Goal: Task Accomplishment & Management: Manage account settings

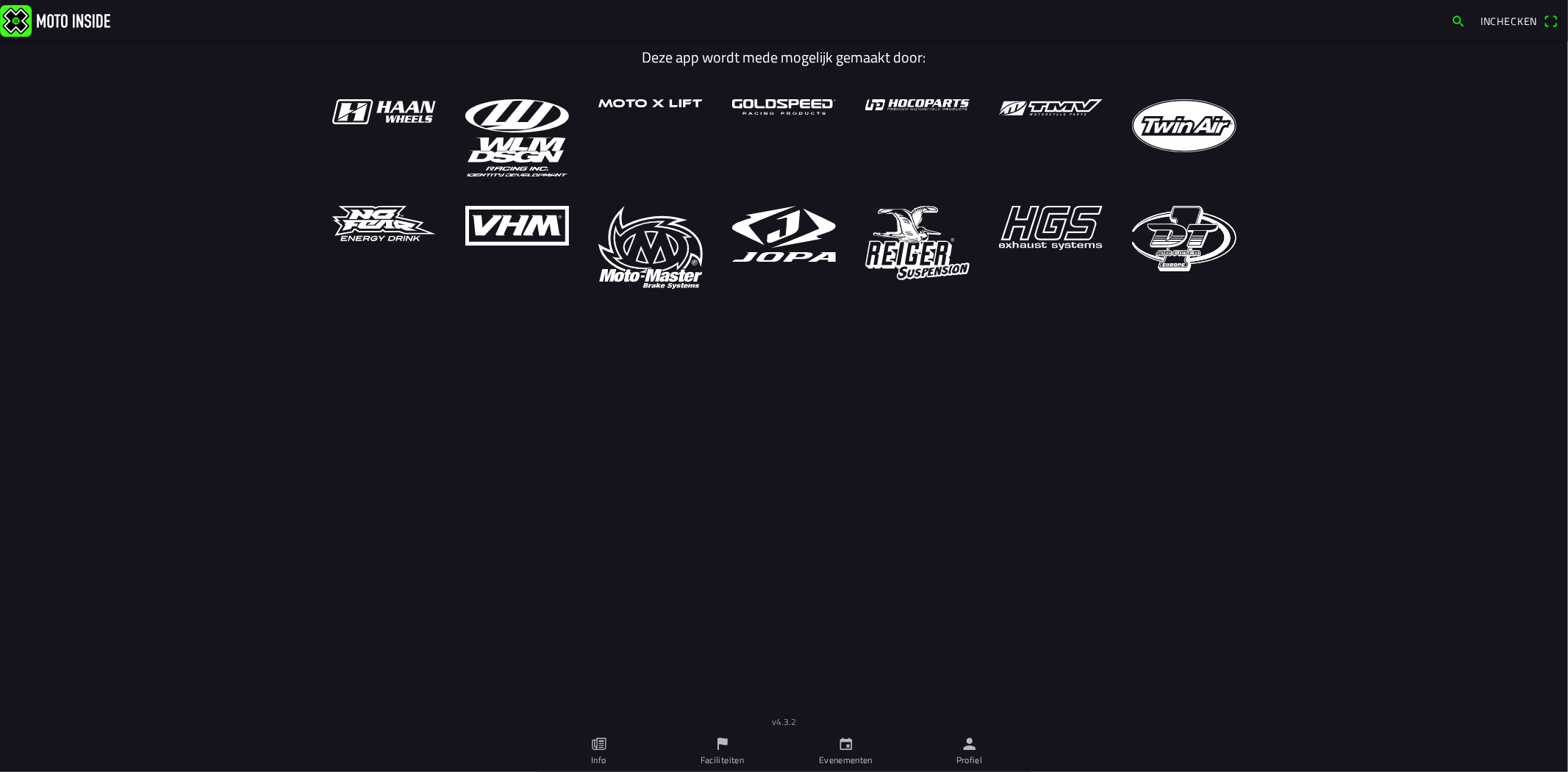
click at [158, 461] on main "Deze app wordt mede mogelijk gemaakt door:" at bounding box center [784, 394] width 1568 height 706
click at [957, 757] on ion-label "Profiel" at bounding box center [969, 760] width 26 height 13
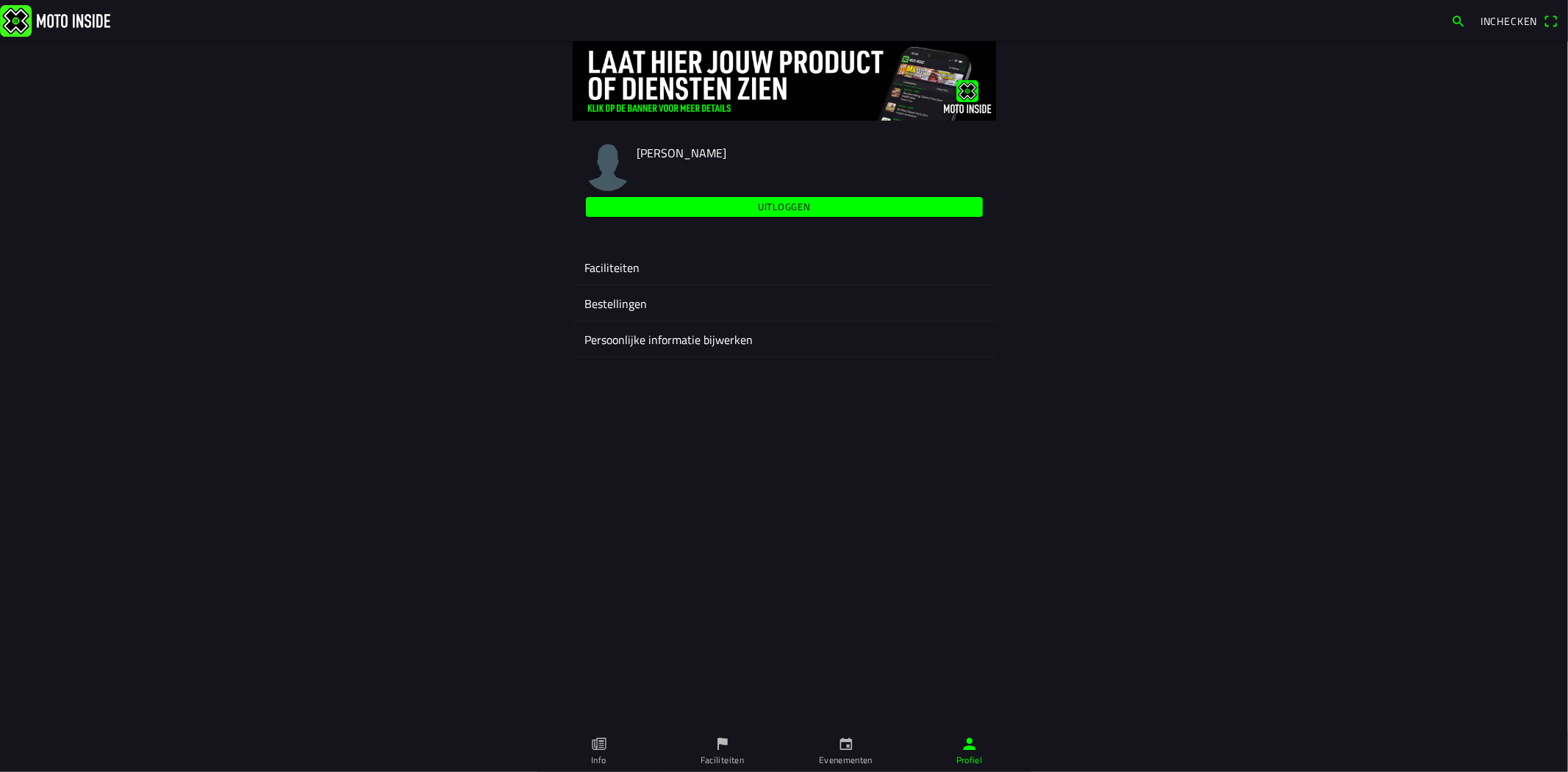
click at [677, 273] on ion-label "Faciliteiten" at bounding box center [784, 268] width 400 height 17
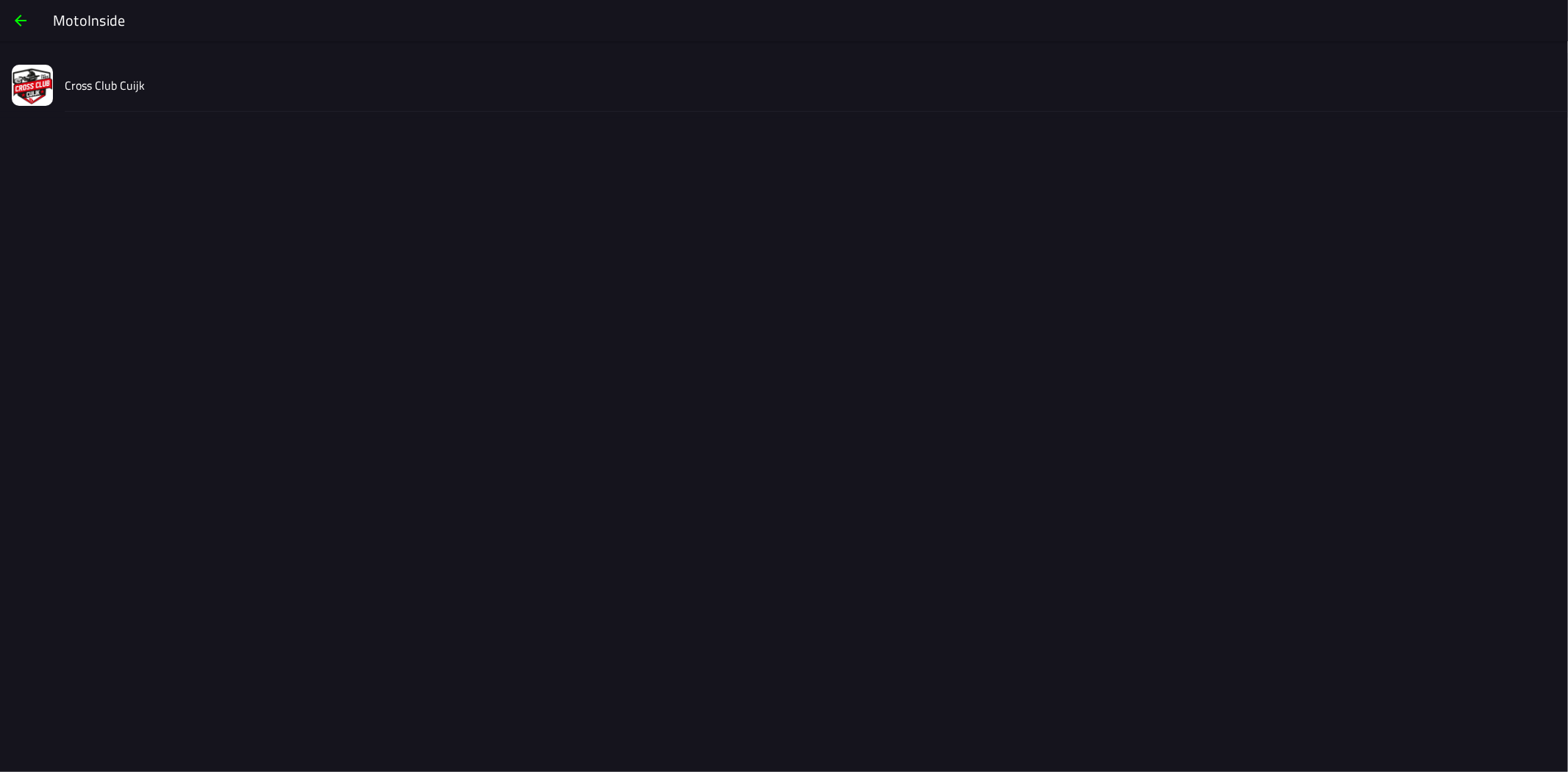
click at [206, 112] on ion-list "Cross Club Cuijk" at bounding box center [784, 85] width 1568 height 65
click at [196, 93] on div "Cross Club Cuijk" at bounding box center [810, 85] width 1491 height 52
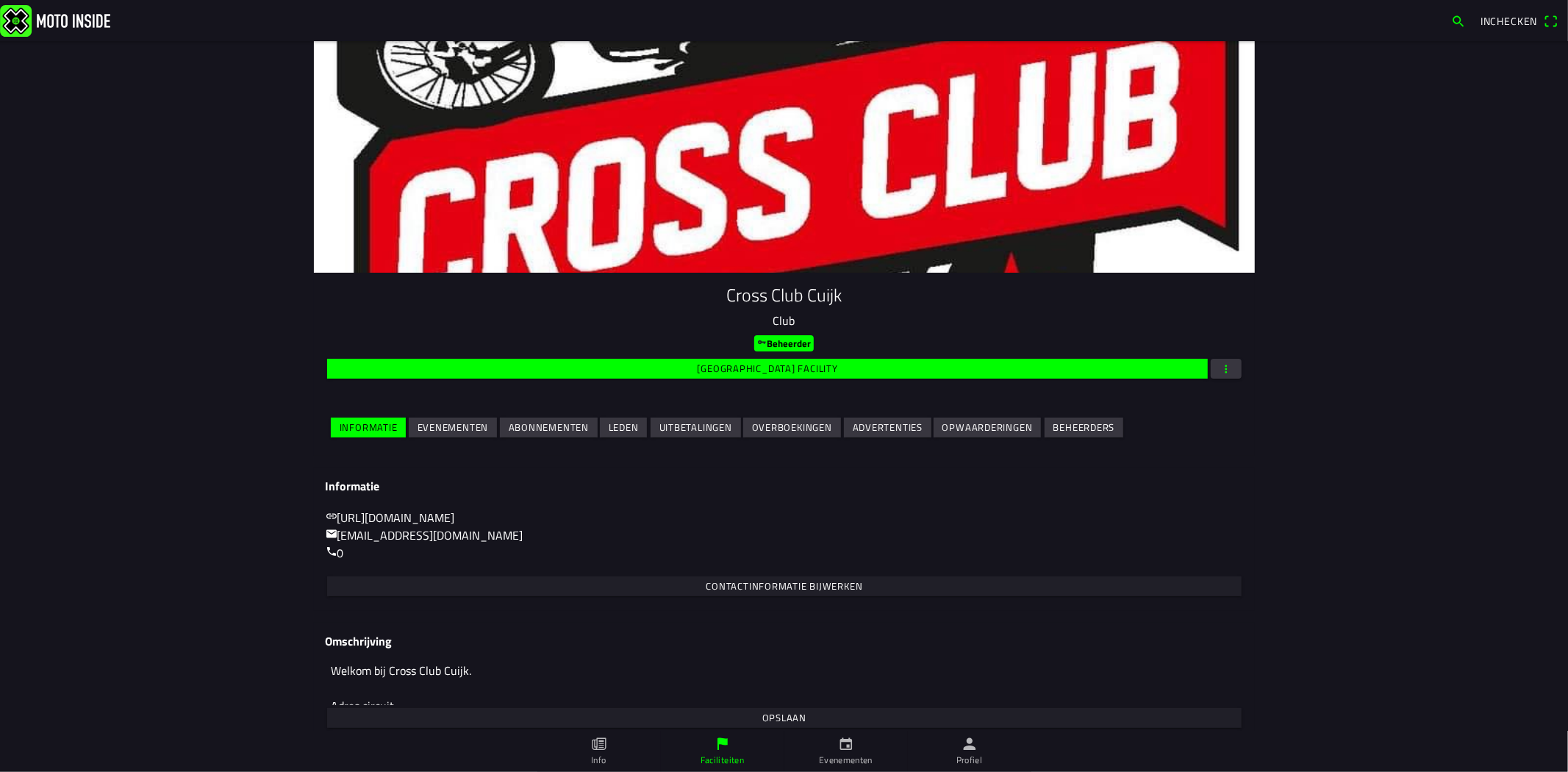
click at [0, 0] on slot "Evenementen" at bounding box center [0, 0] width 0 height 0
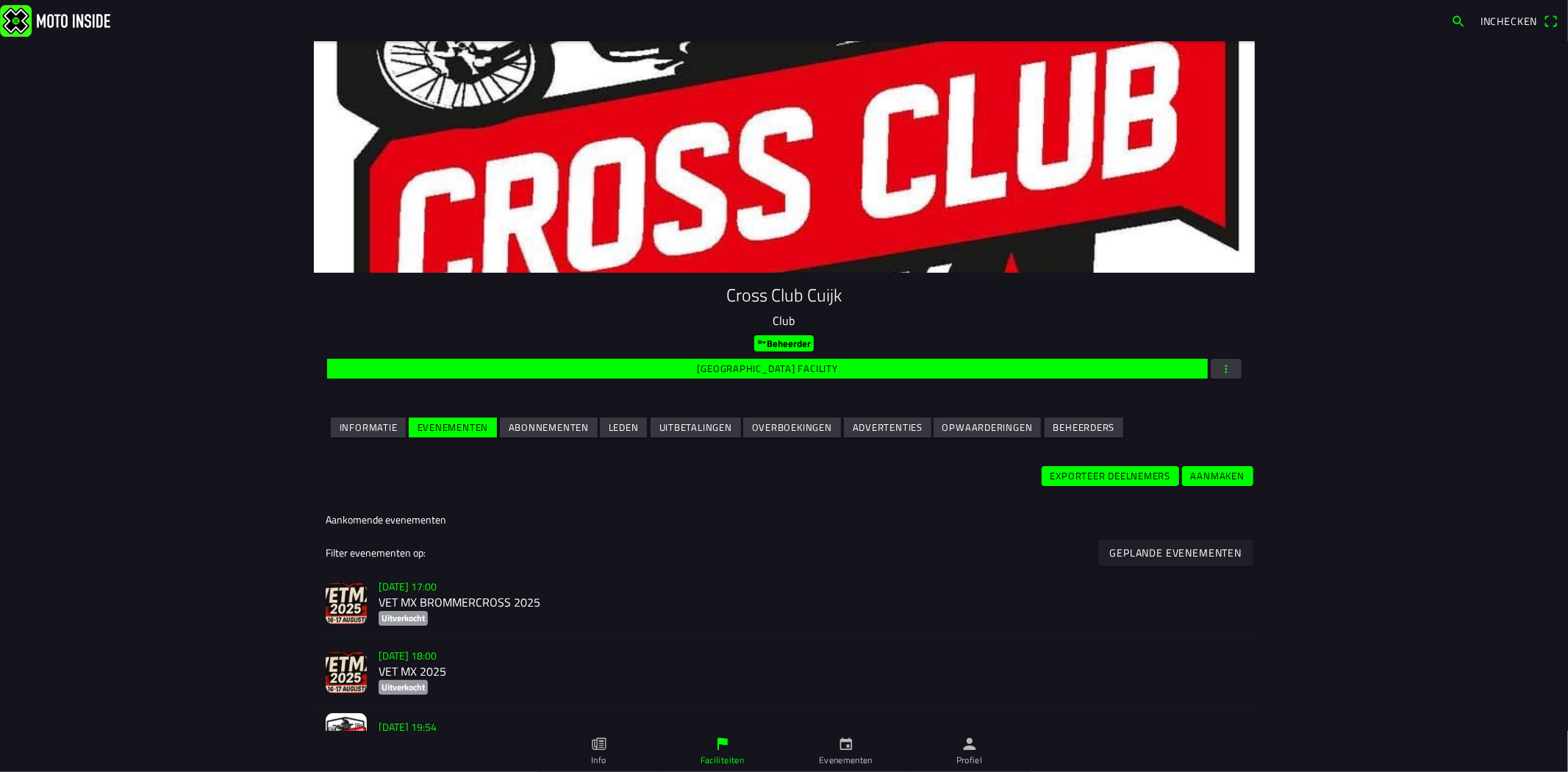
scroll to position [245, 0]
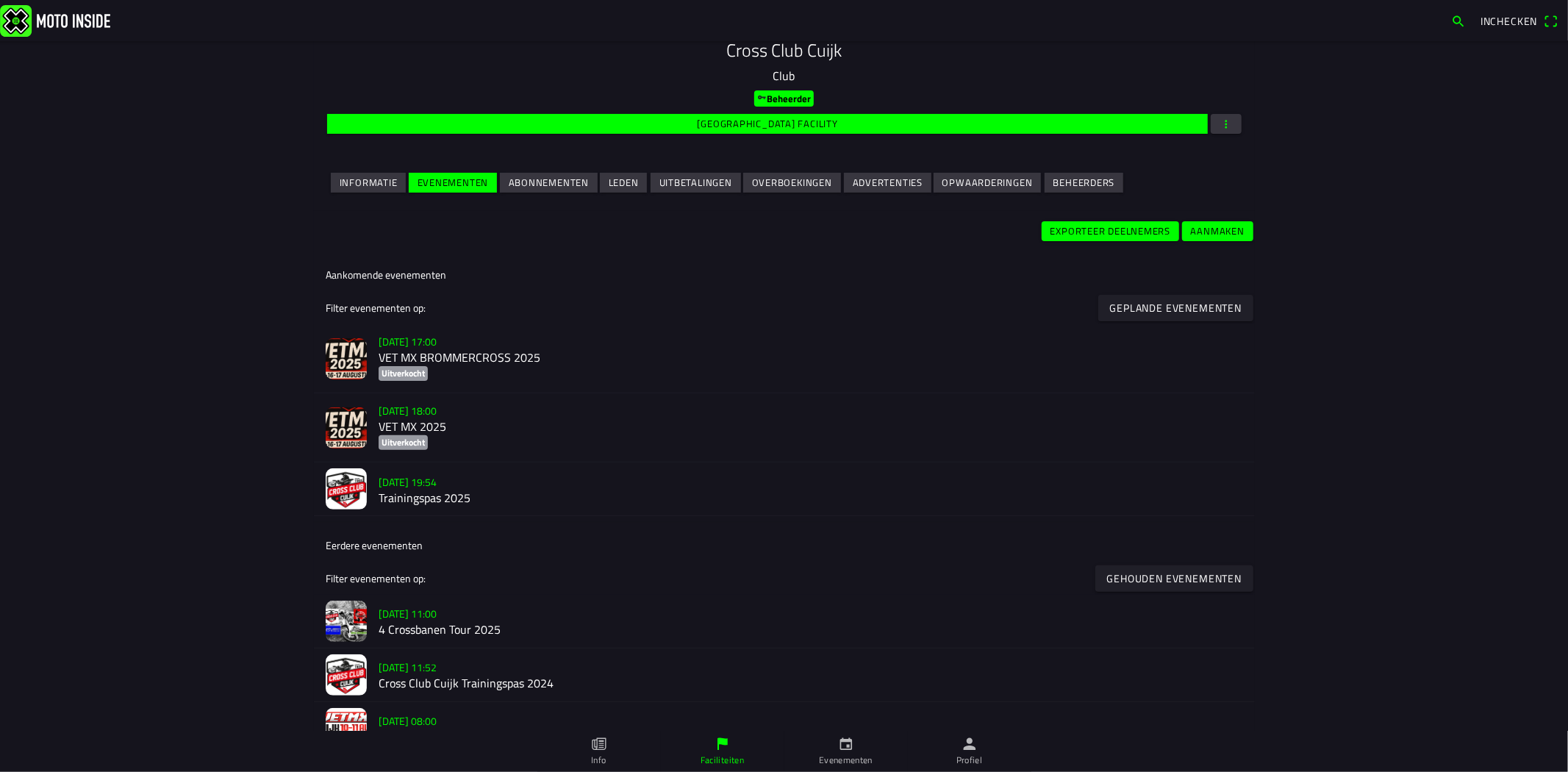
click at [532, 427] on h2 "VET MX 2025" at bounding box center [810, 427] width 864 height 14
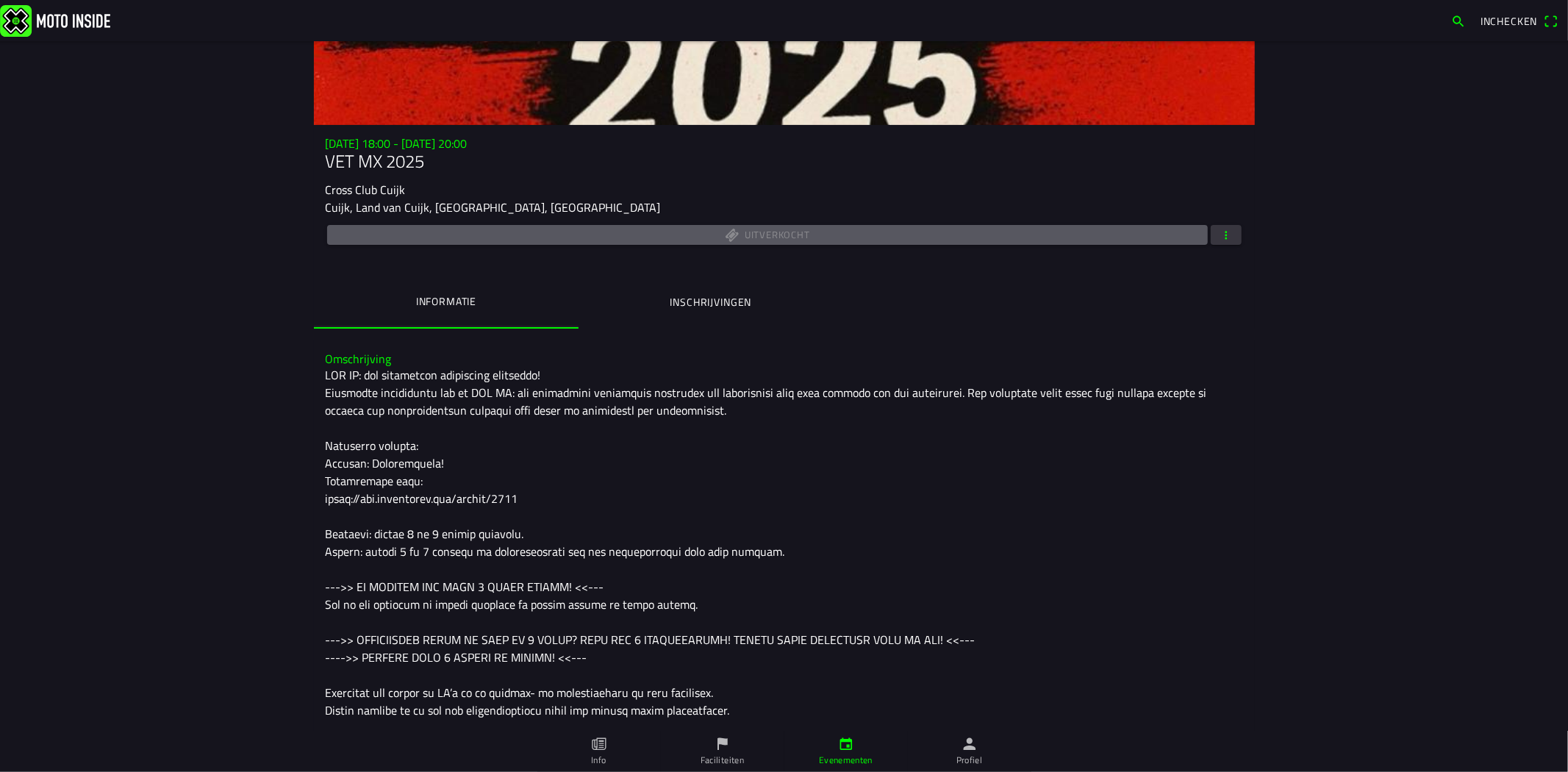
scroll to position [164, 0]
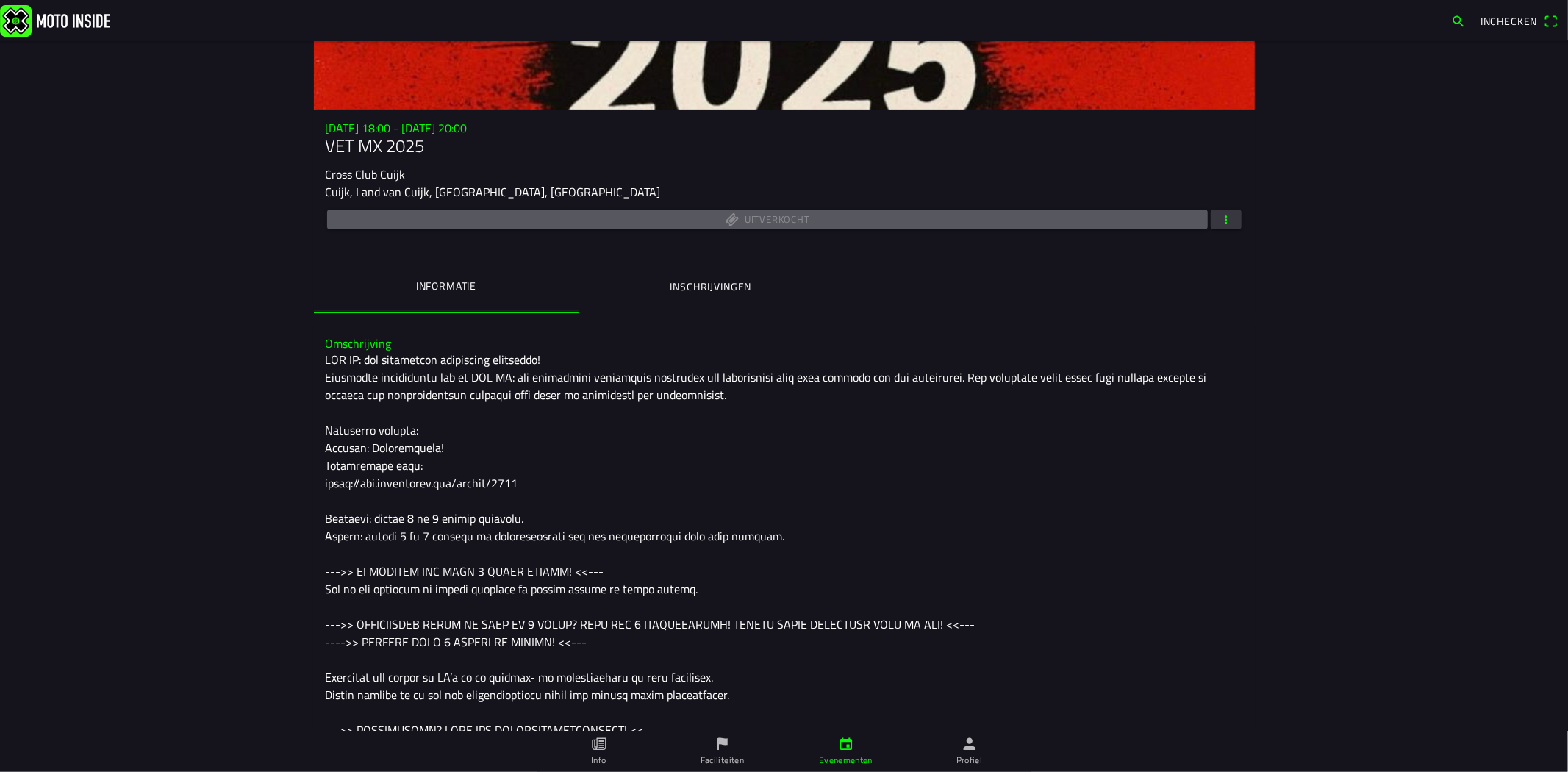
click at [1221, 216] on span "button" at bounding box center [1226, 219] width 13 height 20
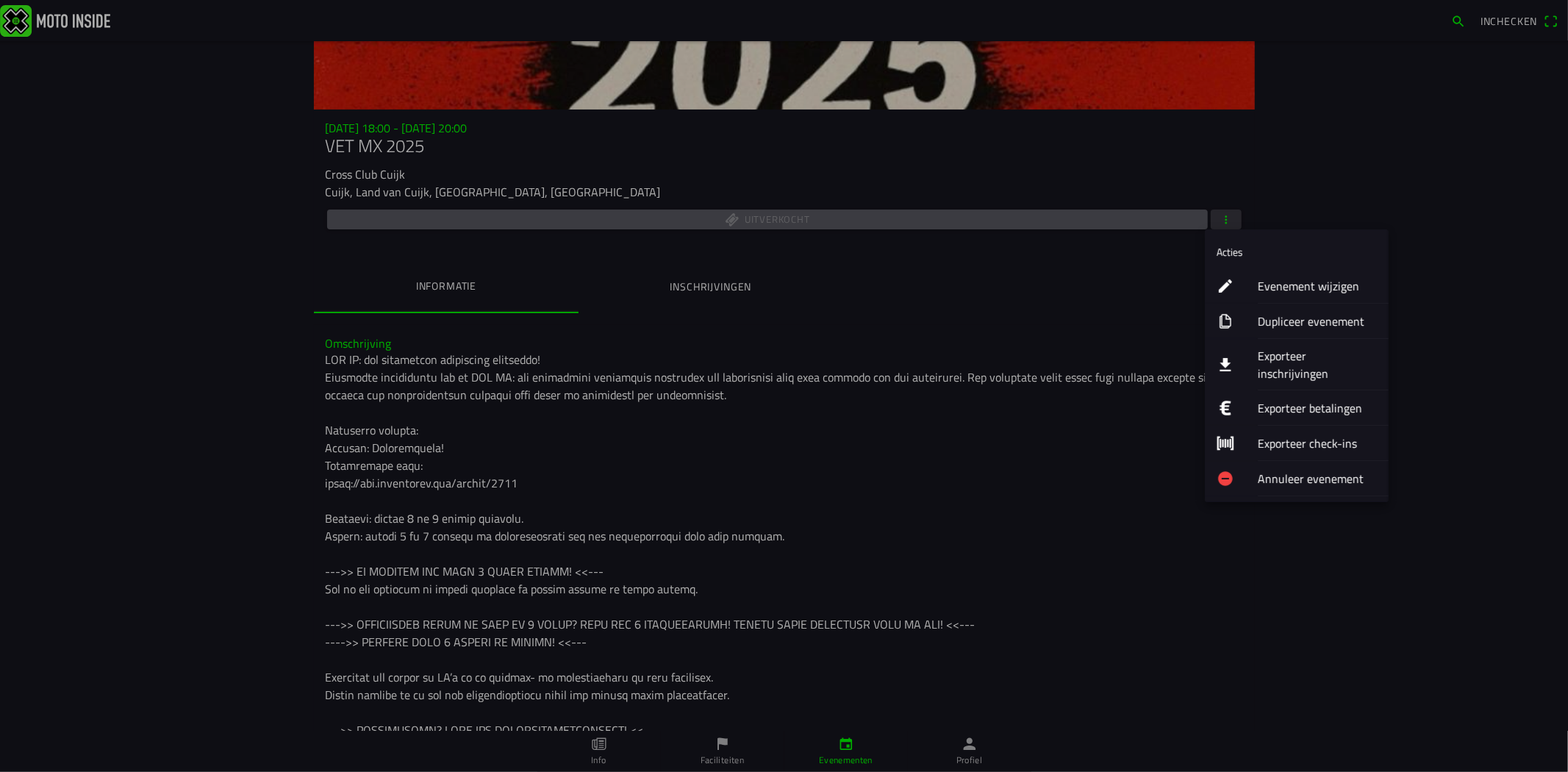
click at [1288, 355] on ion-label "Exporteer inschrijvingen" at bounding box center [1317, 364] width 119 height 36
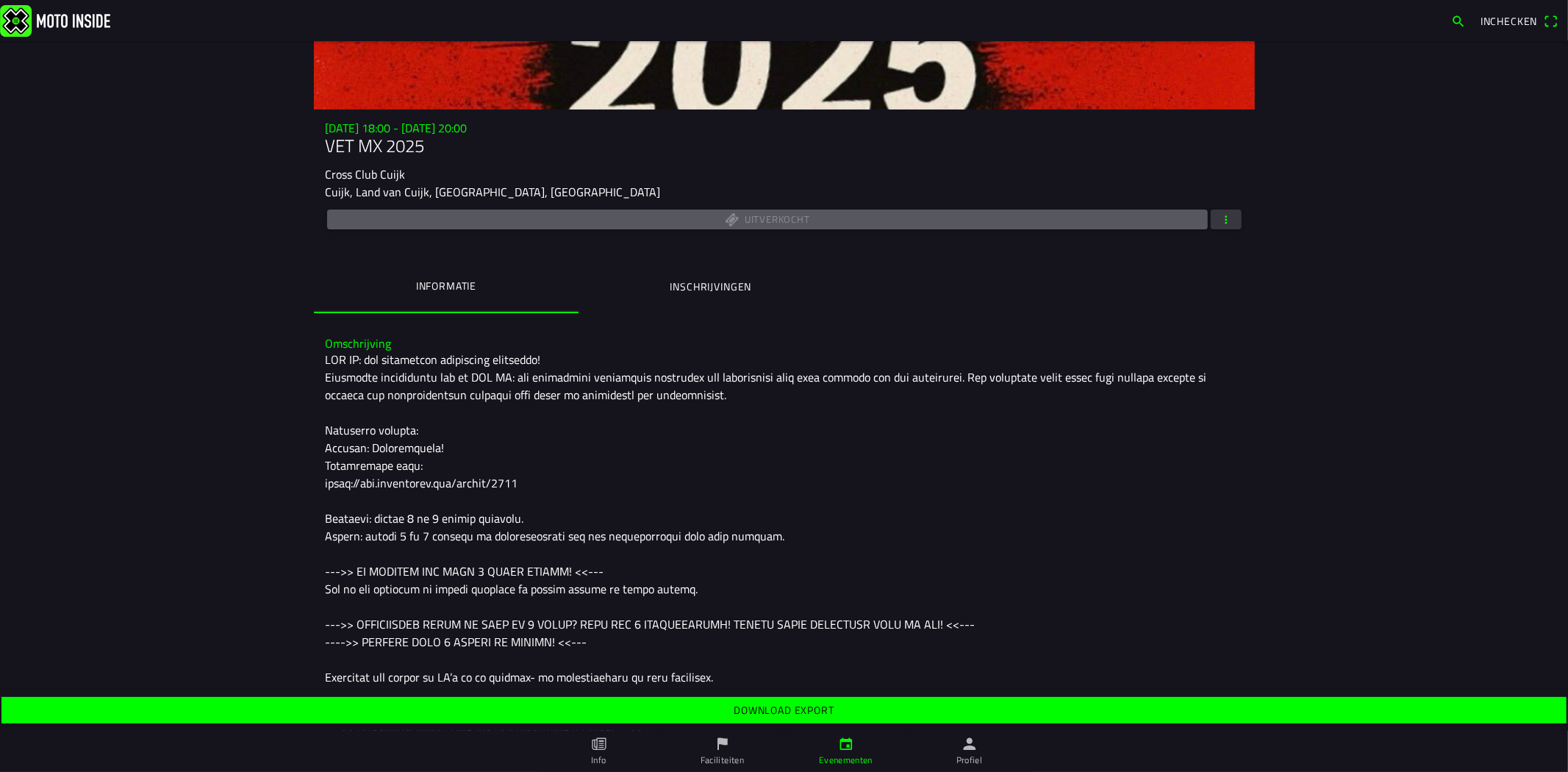
click at [929, 714] on span "Download export" at bounding box center [784, 710] width 1542 height 26
